Goal: Transaction & Acquisition: Purchase product/service

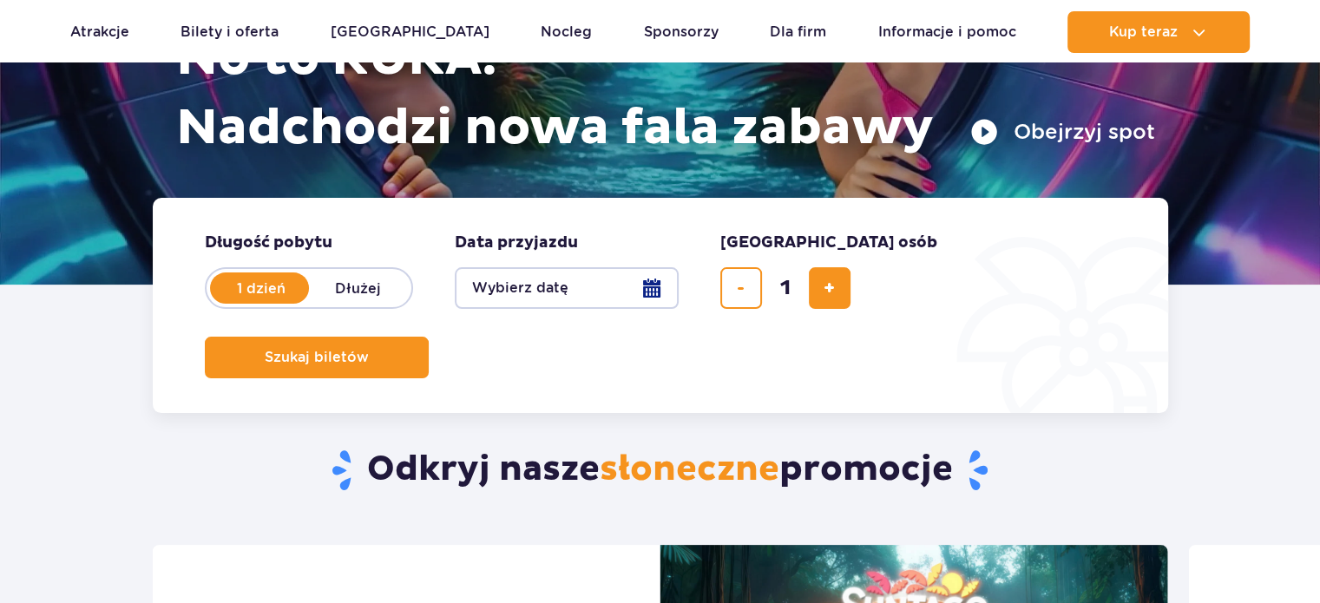
click at [611, 289] on button "Wybierz datę" at bounding box center [567, 288] width 224 height 42
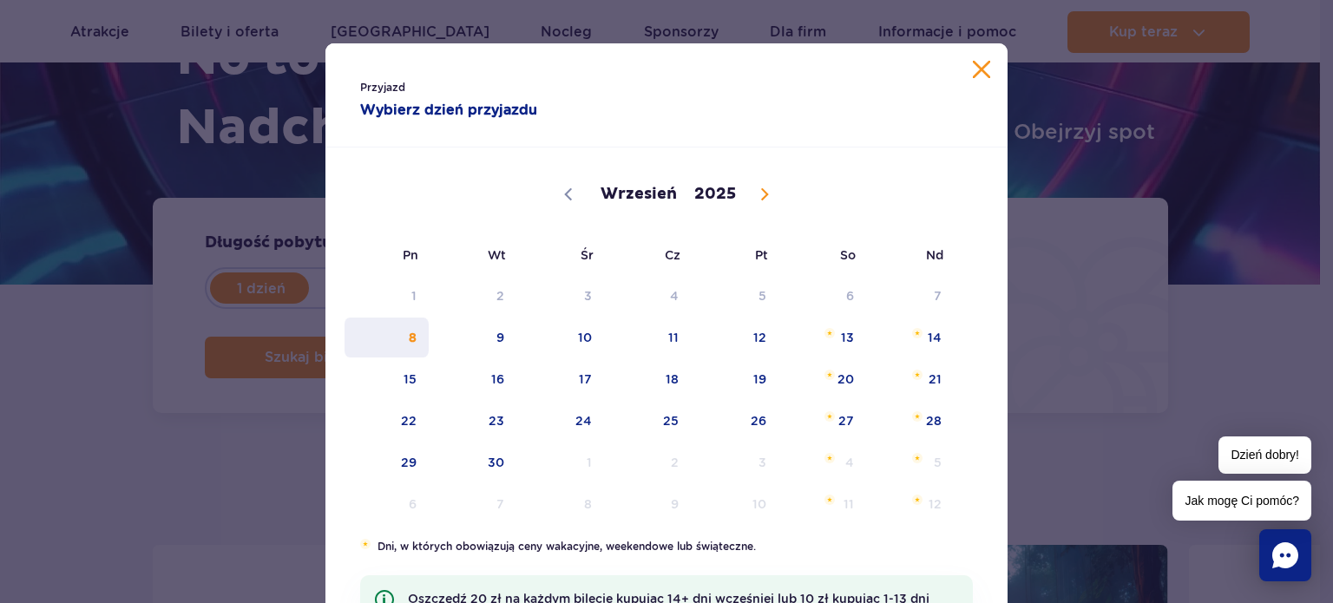
click at [396, 343] on span "8" at bounding box center [387, 338] width 88 height 40
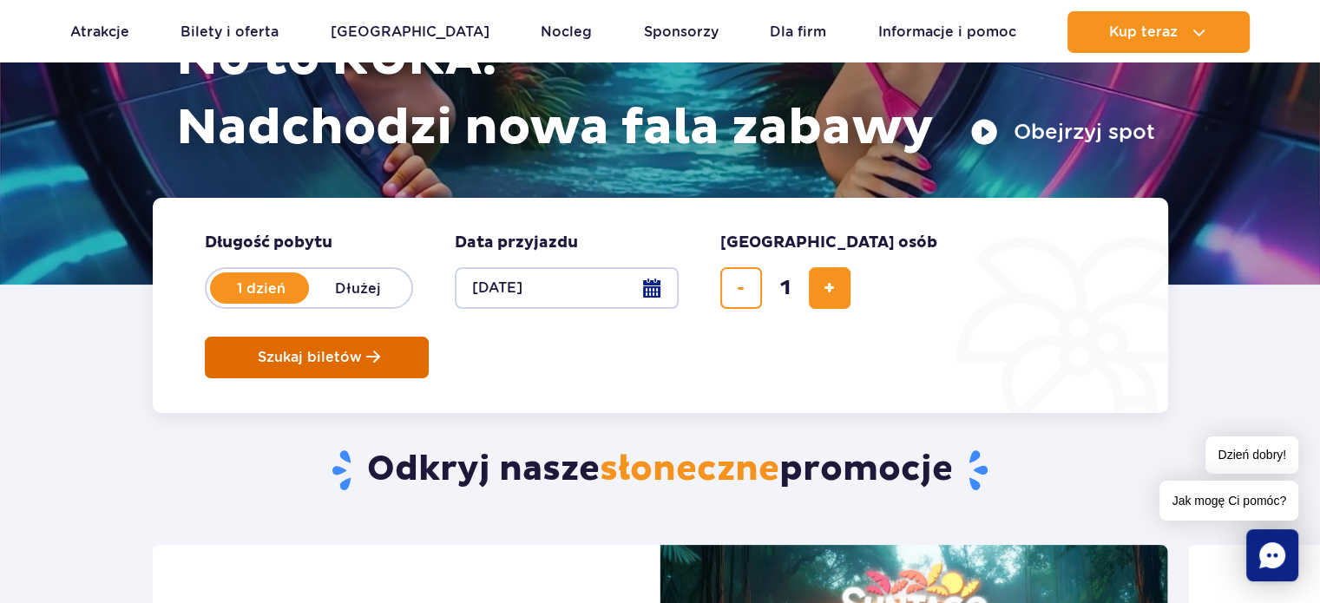
click at [429, 337] on button "Szukaj biletów" at bounding box center [317, 358] width 224 height 42
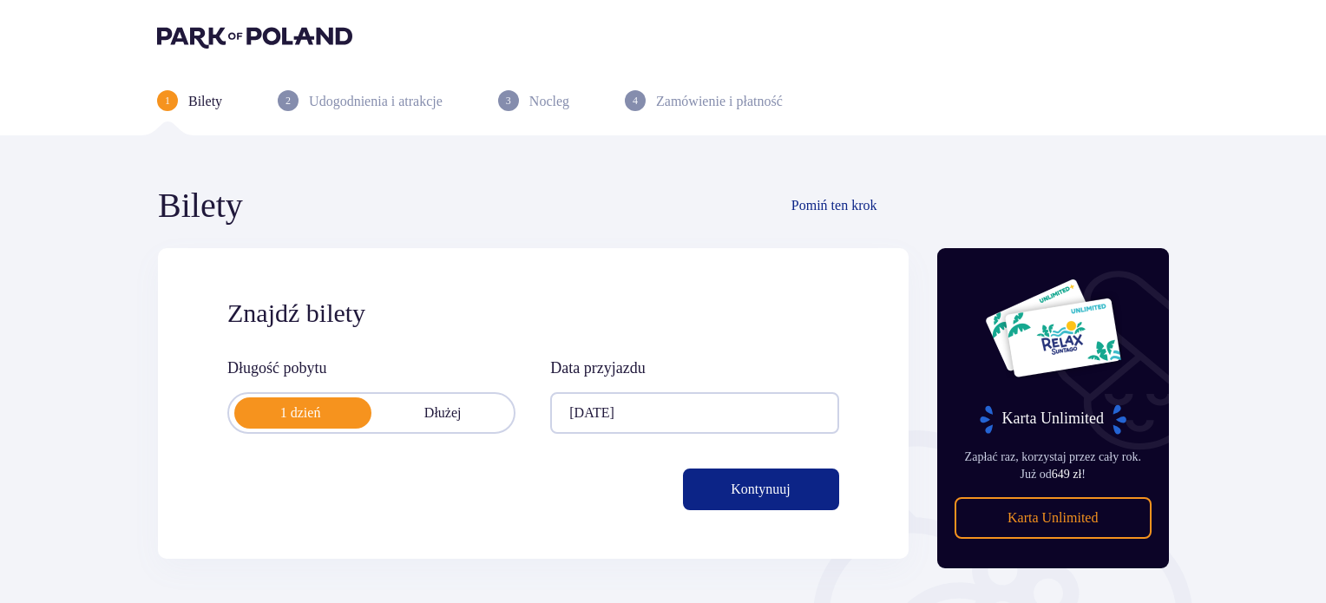
scroll to position [281, 0]
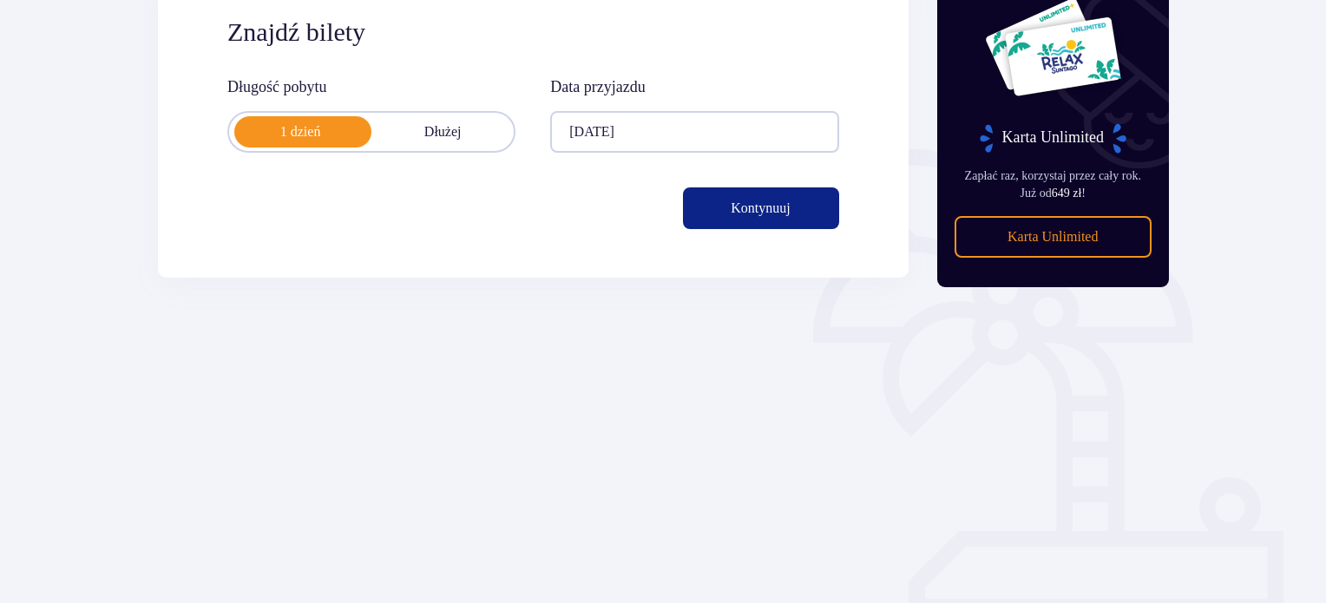
click at [794, 216] on span "button" at bounding box center [794, 208] width 21 height 21
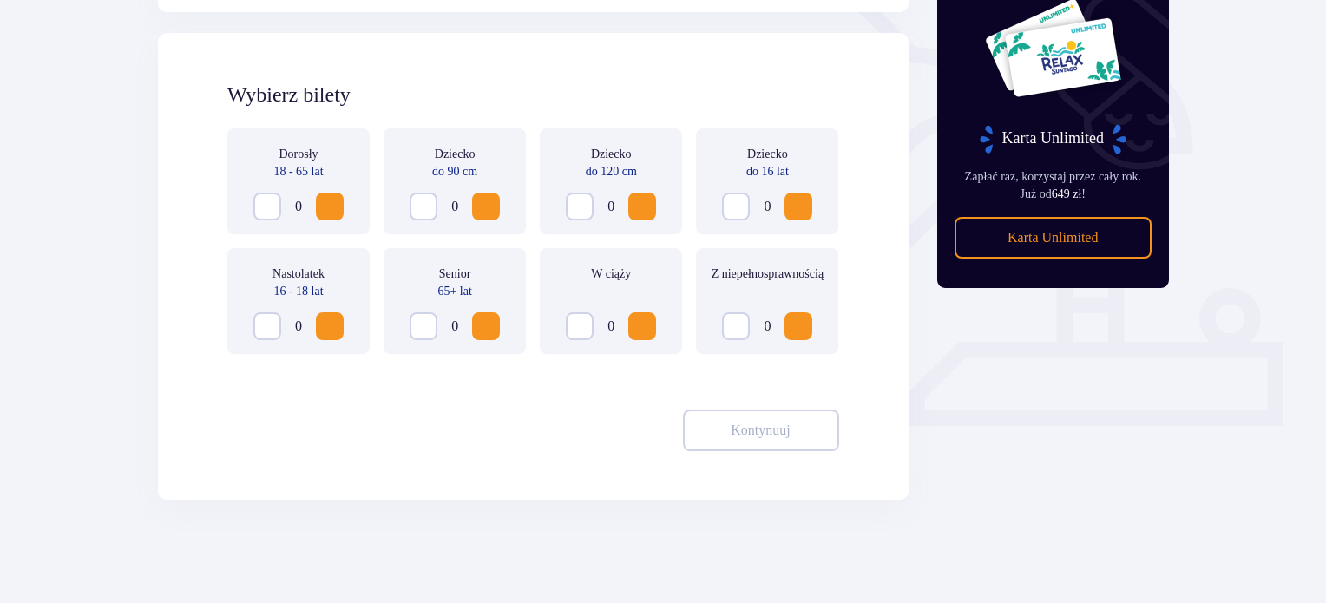
scroll to position [471, 0]
click at [313, 205] on div "0" at bounding box center [298, 206] width 90 height 28
click at [347, 209] on div "Dorosły 18 - 65 lat 0" at bounding box center [298, 181] width 142 height 106
click at [342, 207] on button "Increase" at bounding box center [330, 206] width 28 height 28
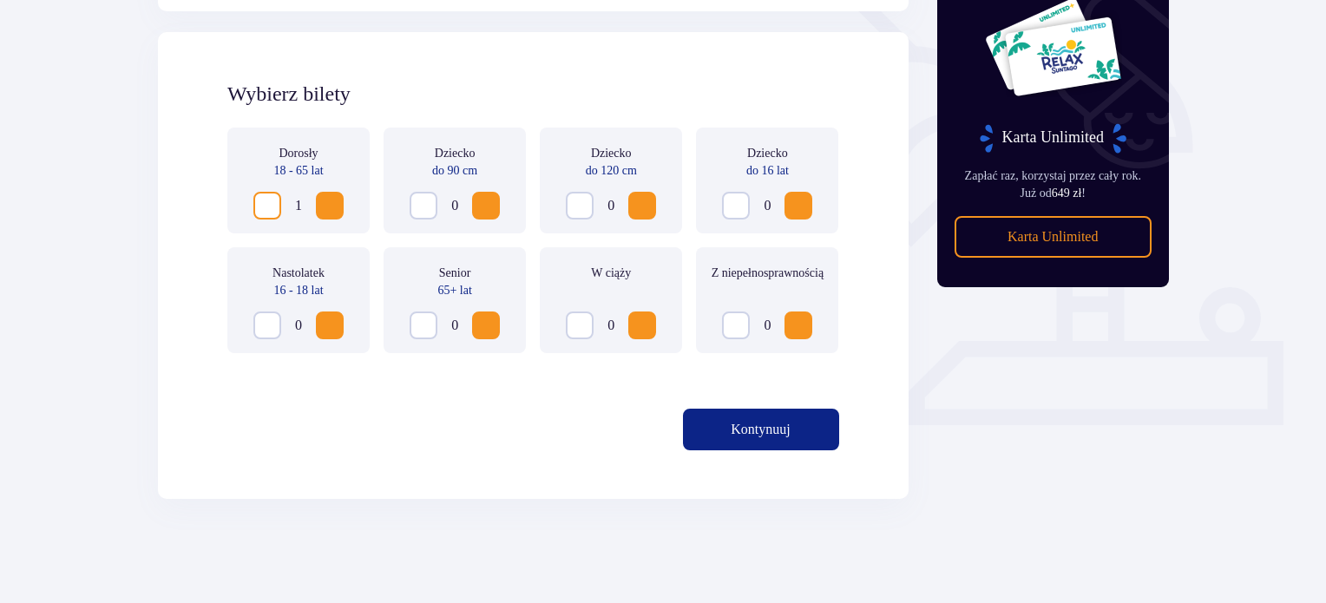
click at [768, 429] on p "Kontynuuj" at bounding box center [760, 429] width 59 height 19
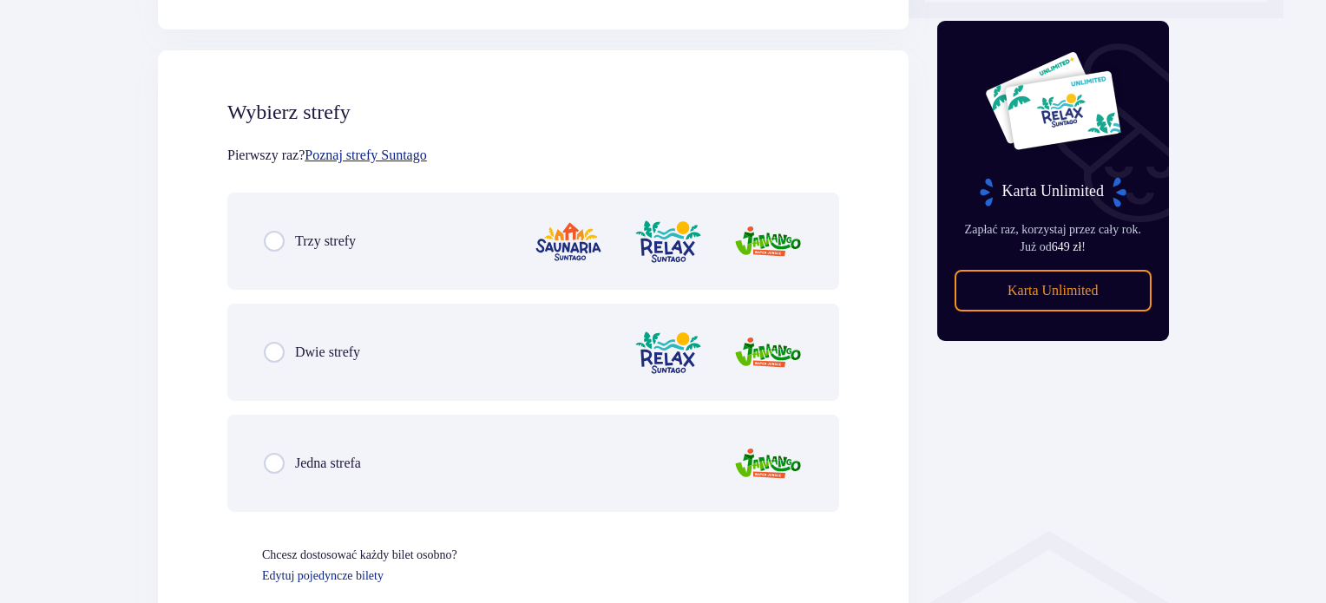
scroll to position [887, 0]
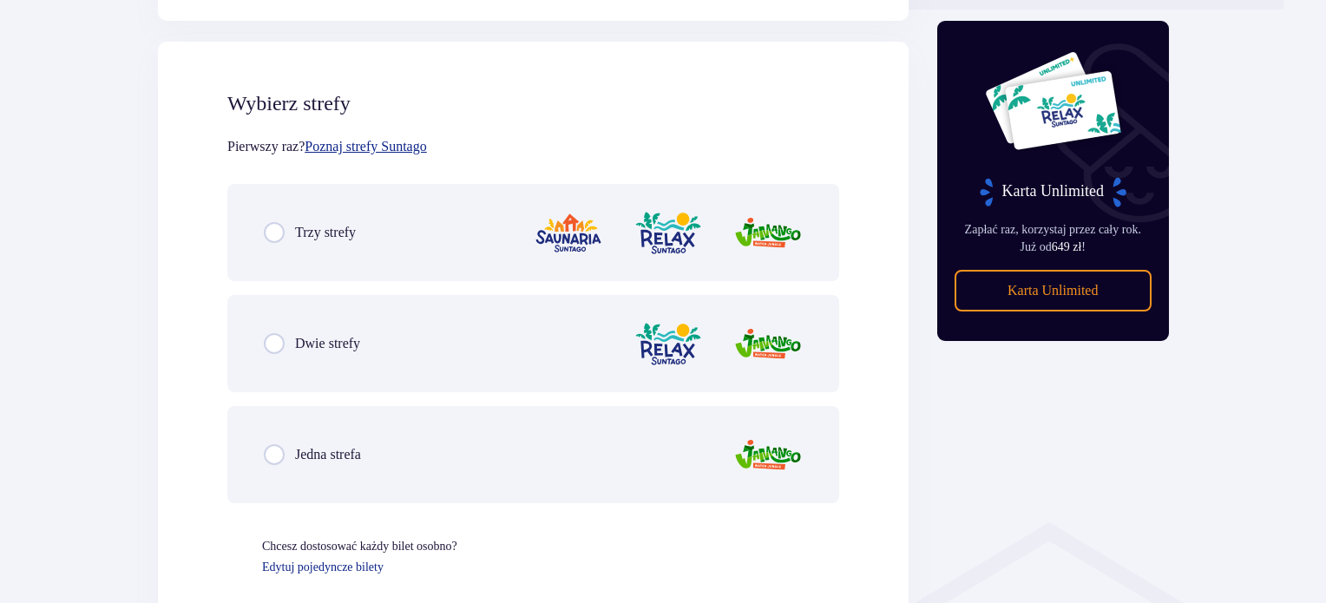
click at [297, 337] on p "Dwie strefy" at bounding box center [327, 343] width 65 height 19
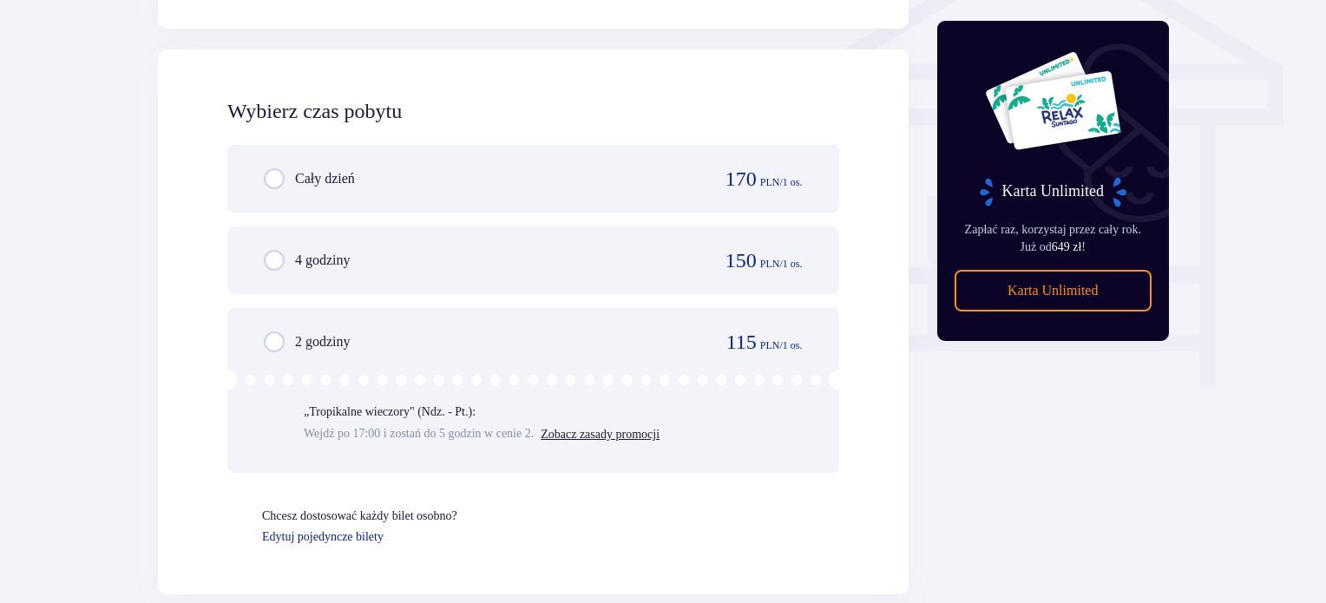
scroll to position [1491, 0]
